Goal: Information Seeking & Learning: Understand process/instructions

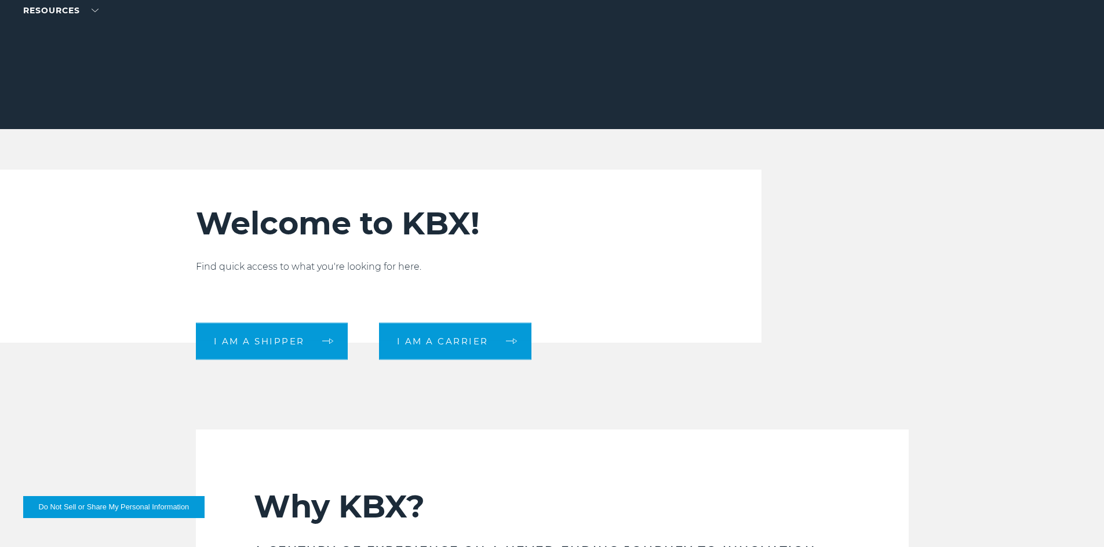
scroll to position [348, 0]
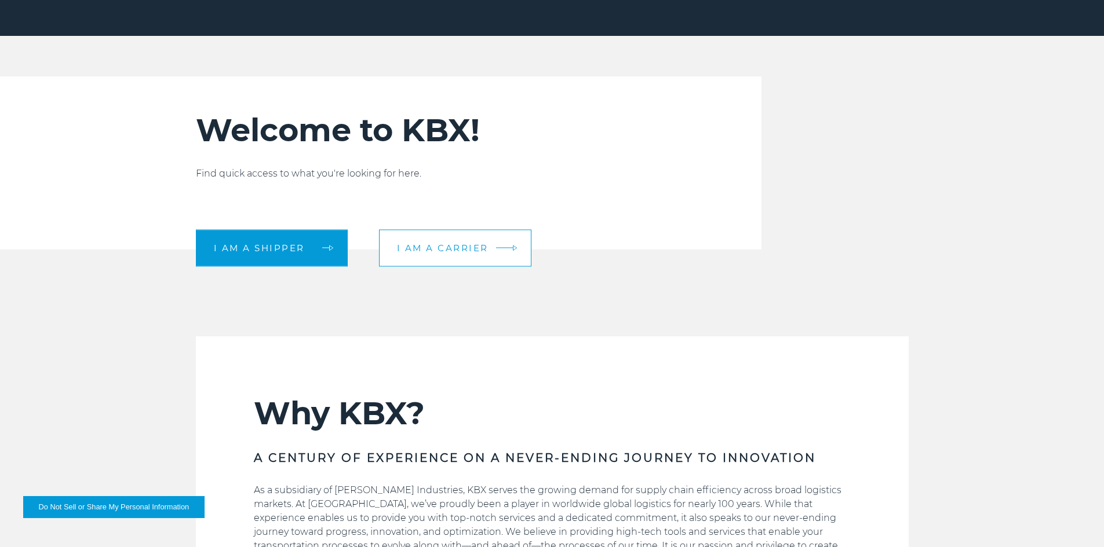
click at [483, 244] on span "I am a carrier" at bounding box center [443, 248] width 92 height 9
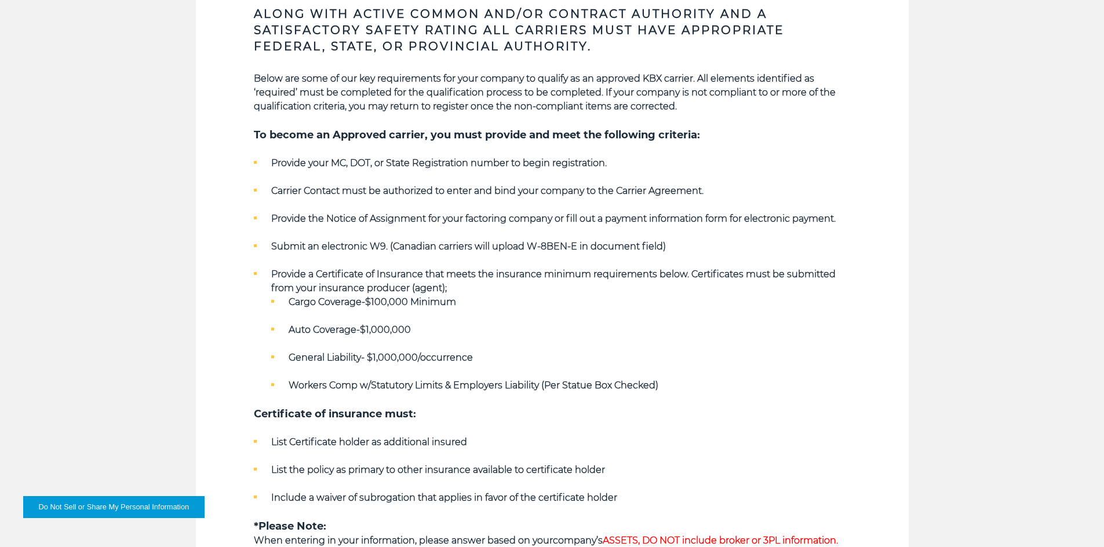
scroll to position [521, 0]
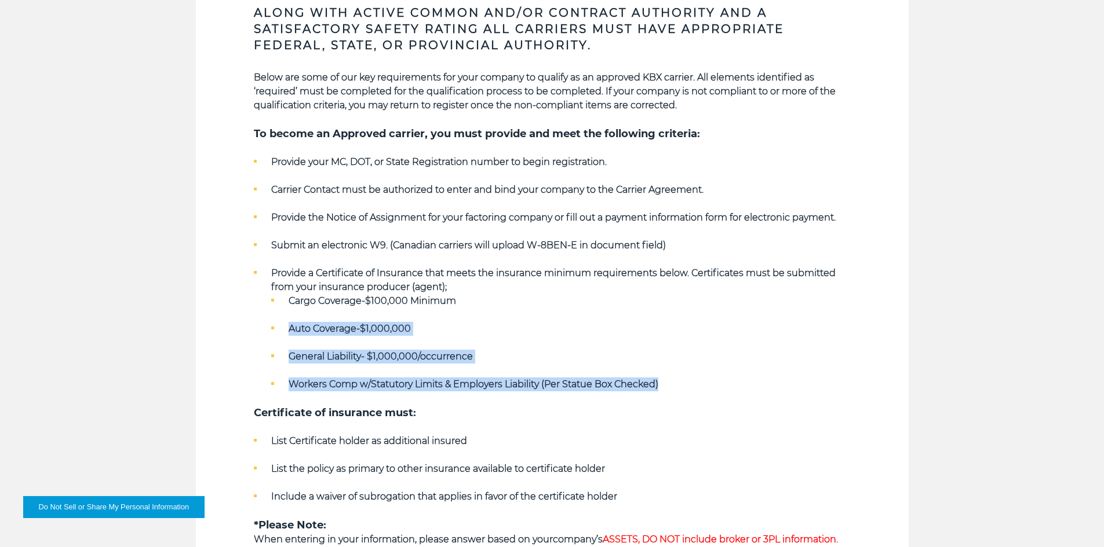
drag, startPoint x: 282, startPoint y: 321, endPoint x: 670, endPoint y: 381, distance: 393.3
click at [670, 381] on ul "Cargo Coverage-$100,000 Minimum Auto Coverage-$1,000,000 General Liability- $1,…" at bounding box center [560, 342] width 579 height 97
click at [696, 346] on ul "Cargo Coverage-$100,000 Minimum Auto Coverage-$1,000,000 General Liability- $1,…" at bounding box center [560, 342] width 579 height 97
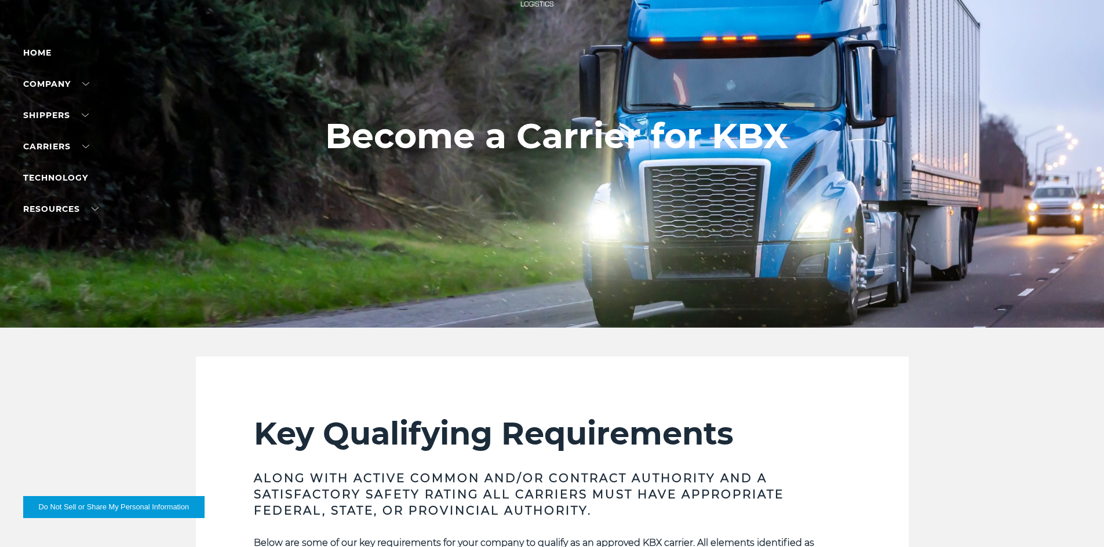
scroll to position [0, 0]
